Goal: Transaction & Acquisition: Book appointment/travel/reservation

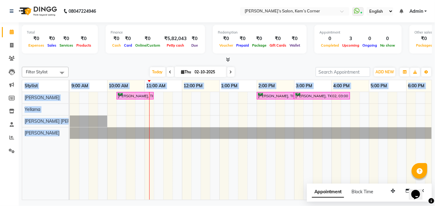
scroll to position [0, 37]
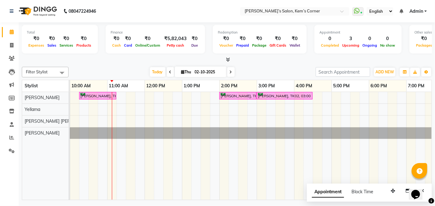
click at [252, 160] on td at bounding box center [251, 146] width 9 height 108
click at [249, 166] on td at bounding box center [251, 146] width 9 height 108
drag, startPoint x: 228, startPoint y: 148, endPoint x: 165, endPoint y: 83, distance: 90.5
click at [173, 91] on table "Stylist 9:00 AM 10:00 AM 11:00 AM 12:00 PM 1:00 PM 2:00 PM 3:00 PM 4:00 PM 5:00…" at bounding box center [227, 140] width 410 height 120
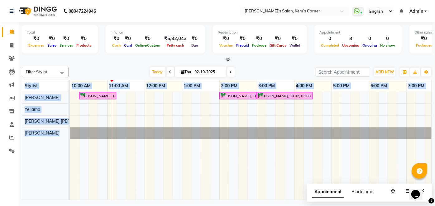
click at [180, 117] on div "[PERSON_NAME], TK01, 10:15 AM-11:15 AM, Hairwash with blowdry - Above Shoulder …" at bounding box center [275, 146] width 486 height 108
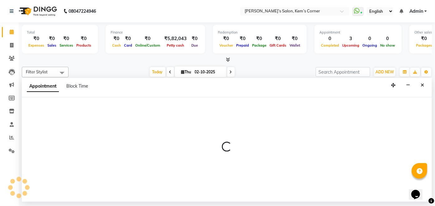
select select "62914"
select select "765"
select select "tentative"
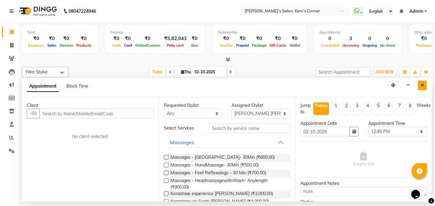
click at [425, 81] on button "Close" at bounding box center [422, 86] width 9 height 10
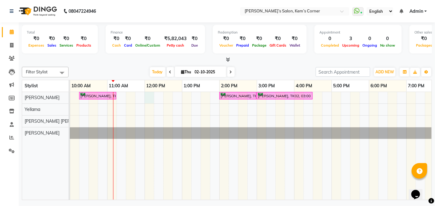
click at [148, 95] on div "[PERSON_NAME], TK01, 10:15 AM-11:15 AM, Hairwash with blowdry - Above Shoulder …" at bounding box center [275, 146] width 486 height 108
select select "50293"
select select "720"
select select "tentative"
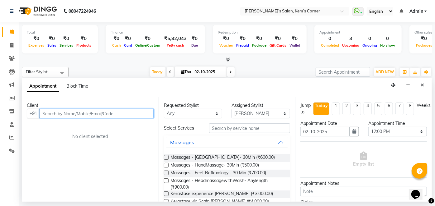
click at [111, 114] on input "text" at bounding box center [97, 114] width 114 height 10
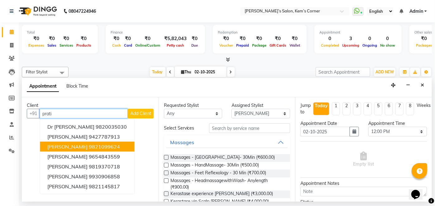
click at [94, 146] on ngb-highlight "9821099624" at bounding box center [104, 147] width 31 height 6
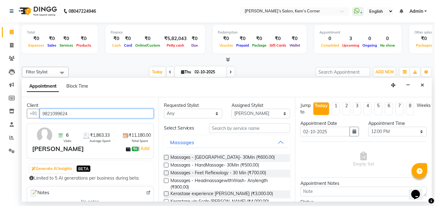
type input "9821099624"
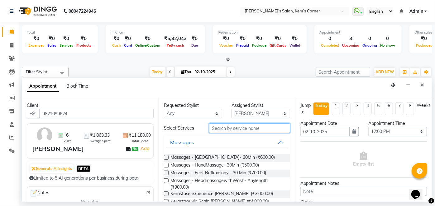
click at [238, 128] on input "text" at bounding box center [249, 129] width 81 height 10
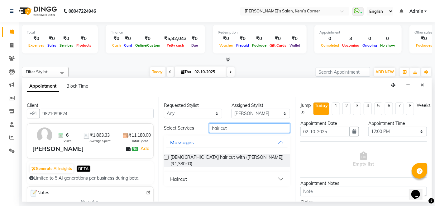
type input "hair cut"
click at [283, 174] on button "Haircut" at bounding box center [226, 179] width 121 height 11
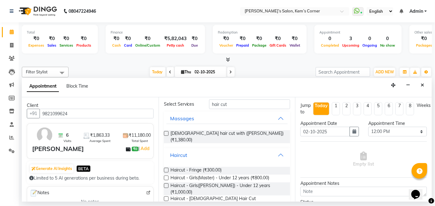
scroll to position [85, 0]
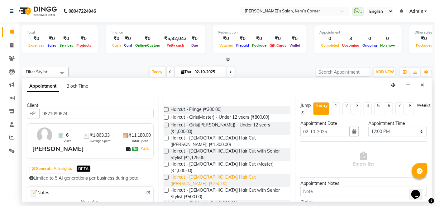
click at [247, 174] on span "Haircut - [DEMOGRAPHIC_DATA] Hair Cut ([PERSON_NAME]) (₹750.00)" at bounding box center [227, 180] width 115 height 13
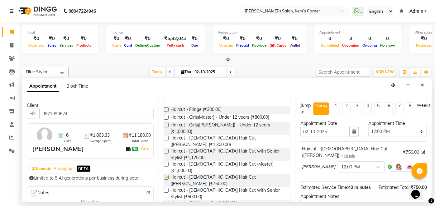
checkbox input "false"
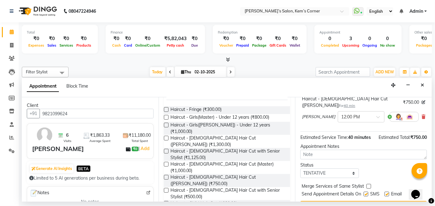
scroll to position [56, 0]
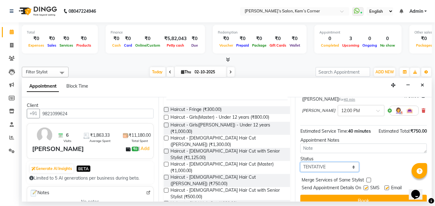
click at [347, 164] on select "Select TENTATIVE CONFIRM CHECK-IN UPCOMING" at bounding box center [329, 168] width 59 height 10
select select "confirm booking"
click at [300, 163] on select "Select TENTATIVE CONFIRM CHECK-IN UPCOMING" at bounding box center [329, 168] width 59 height 10
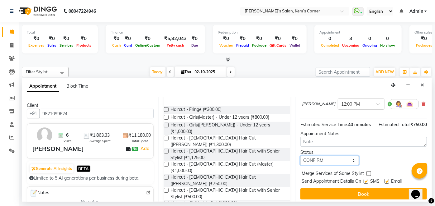
scroll to position [65, 0]
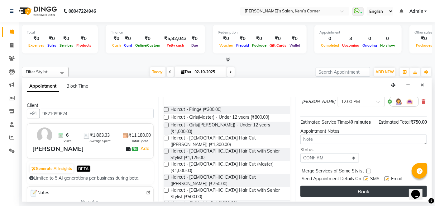
click at [351, 189] on button "Book" at bounding box center [363, 191] width 126 height 11
